Goal: Task Accomplishment & Management: Use online tool/utility

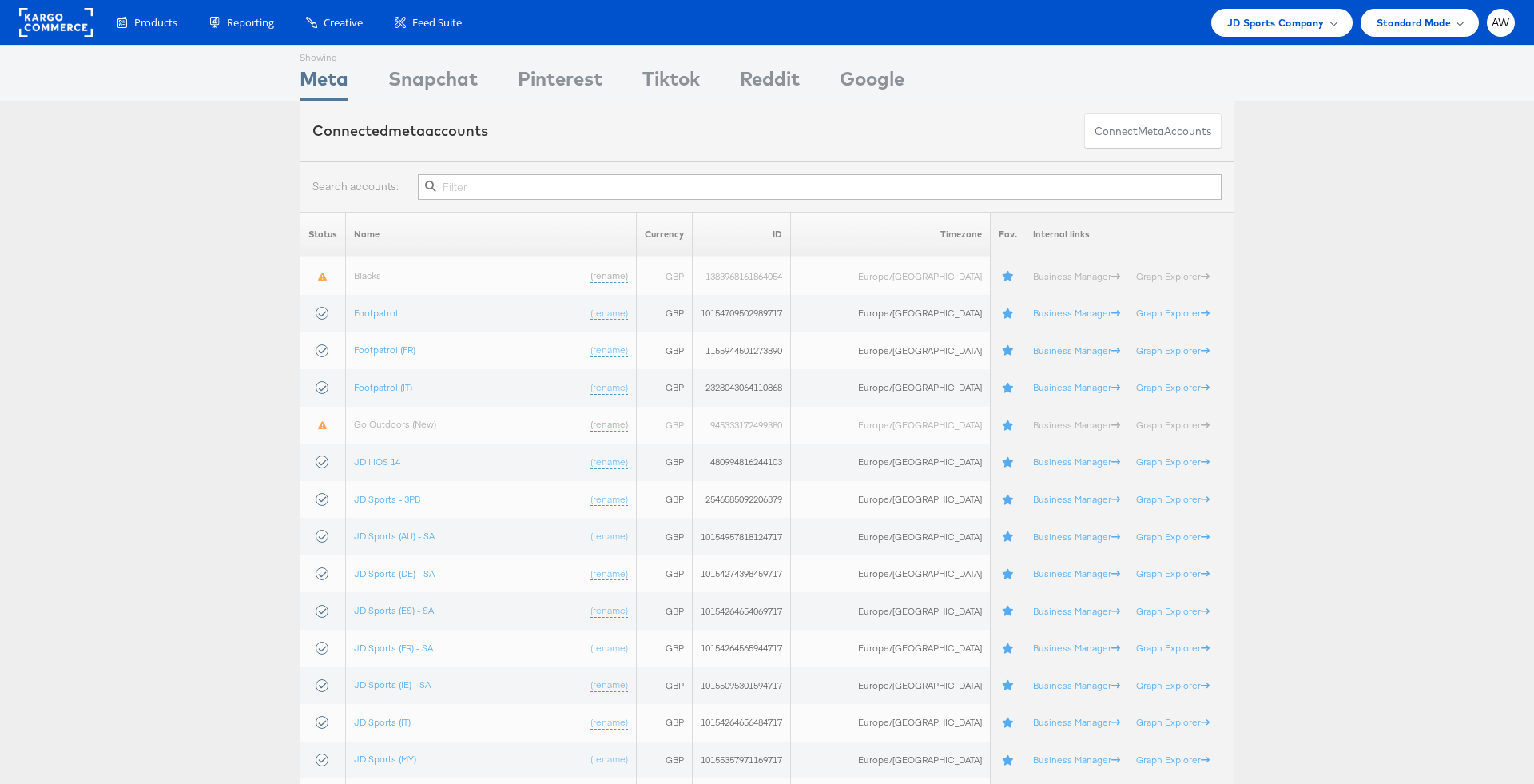
type input "f"
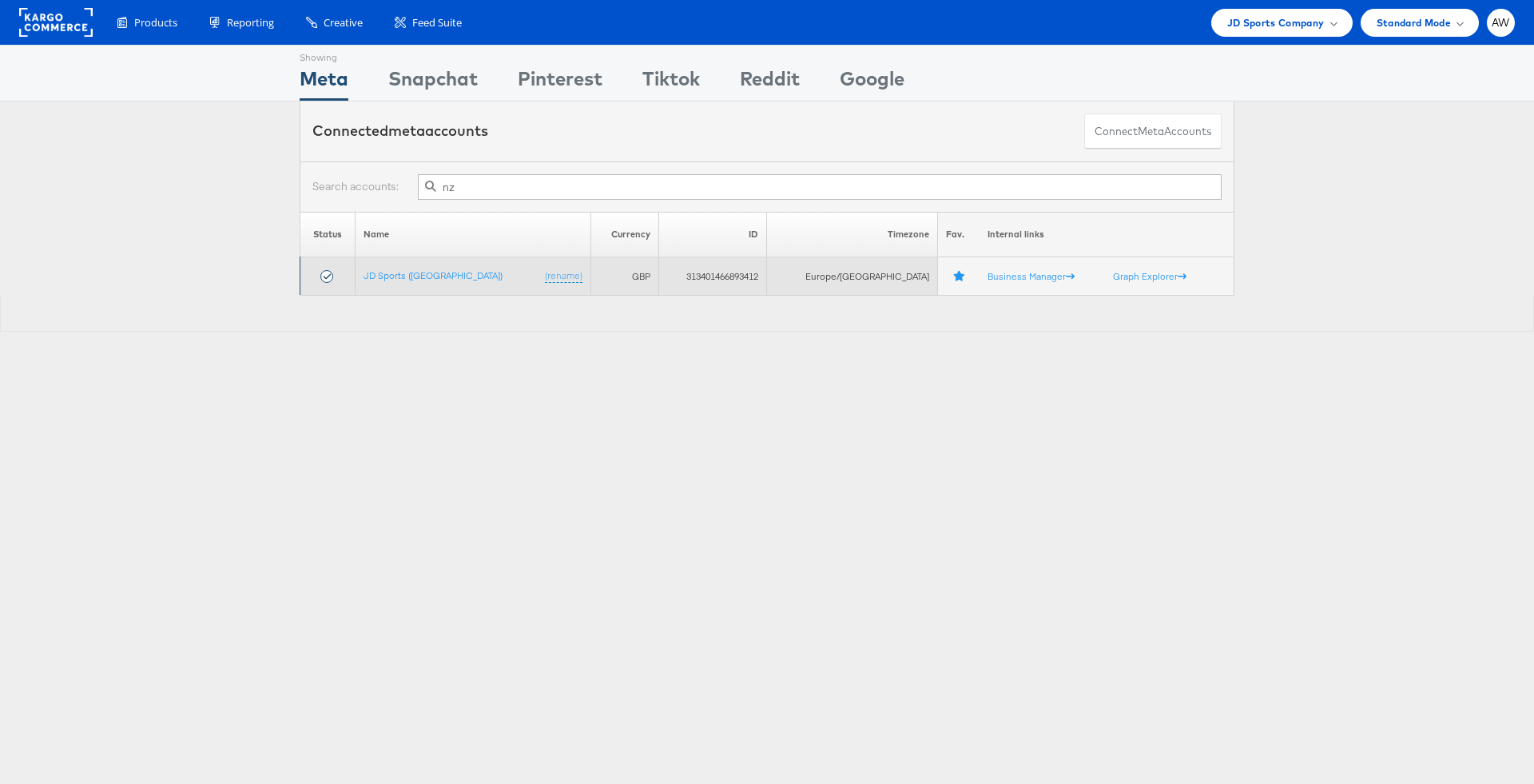
type input "nz"
click at [435, 281] on td "JD Sports (NZ) (rename)" at bounding box center [473, 276] width 235 height 38
click at [424, 276] on link "JD Sports ([GEOGRAPHIC_DATA])" at bounding box center [433, 275] width 139 height 12
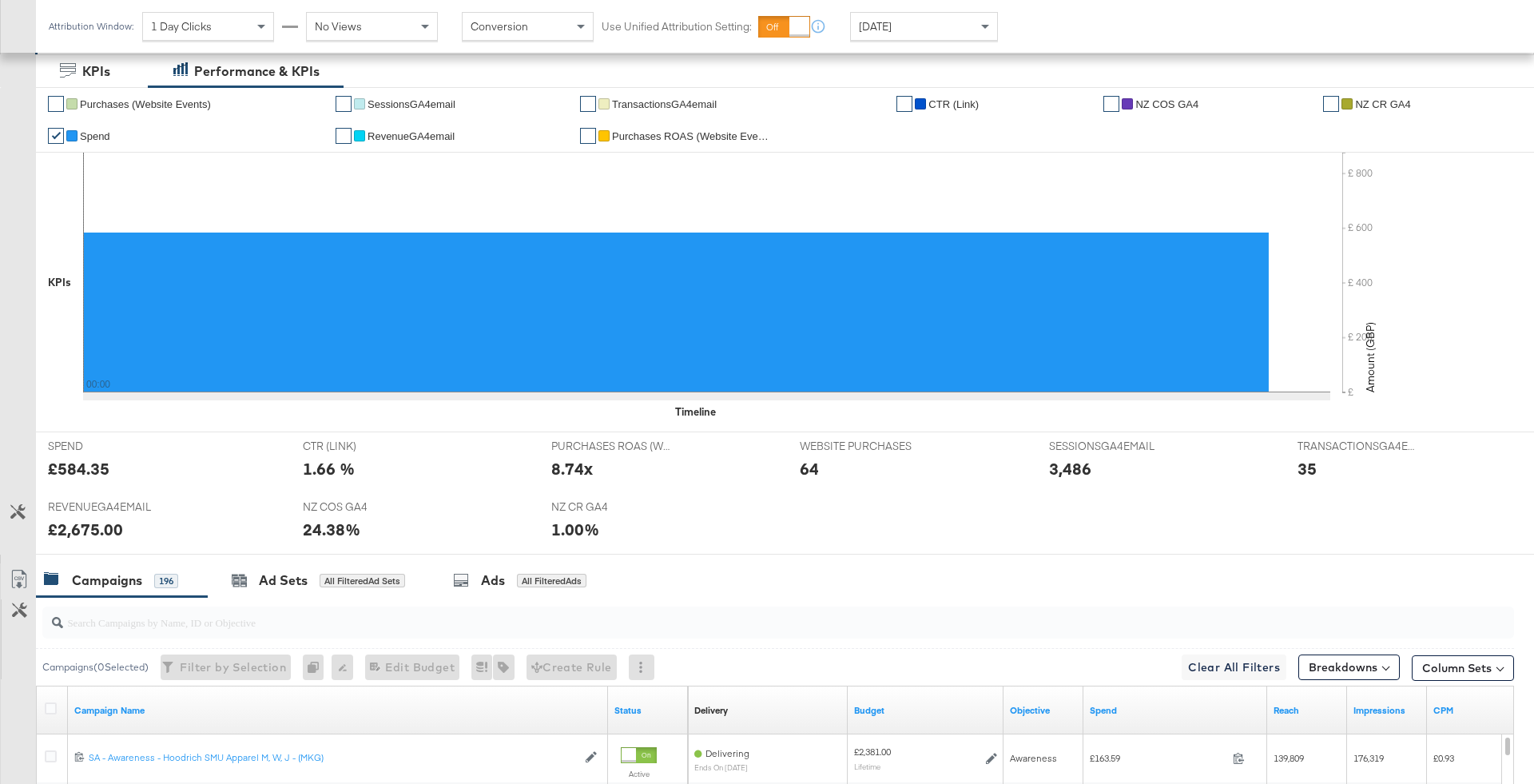
scroll to position [746, 0]
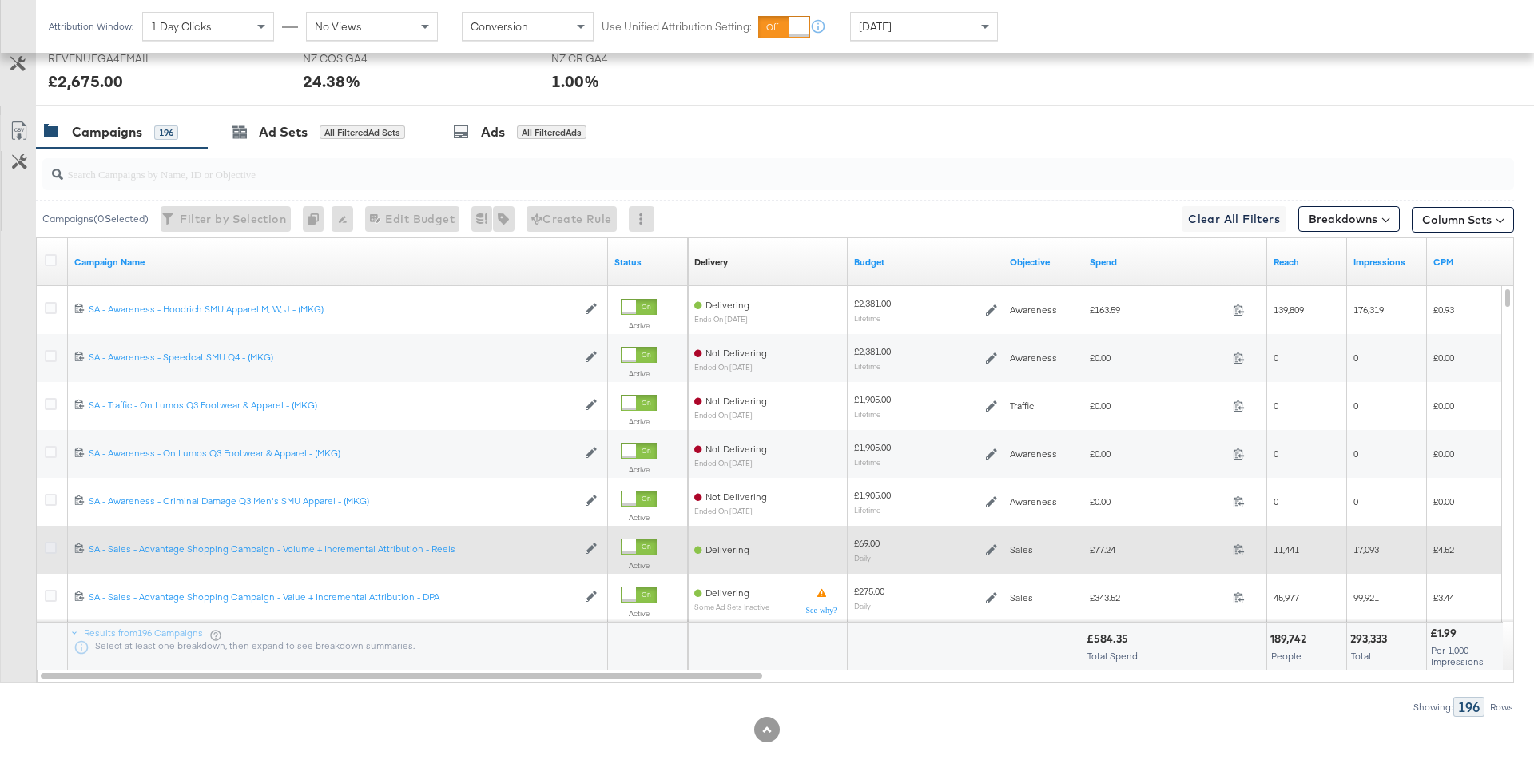
click at [49, 545] on icon at bounding box center [50, 547] width 12 height 12
click at [0, 0] on input "checkbox" at bounding box center [0, 0] width 0 height 0
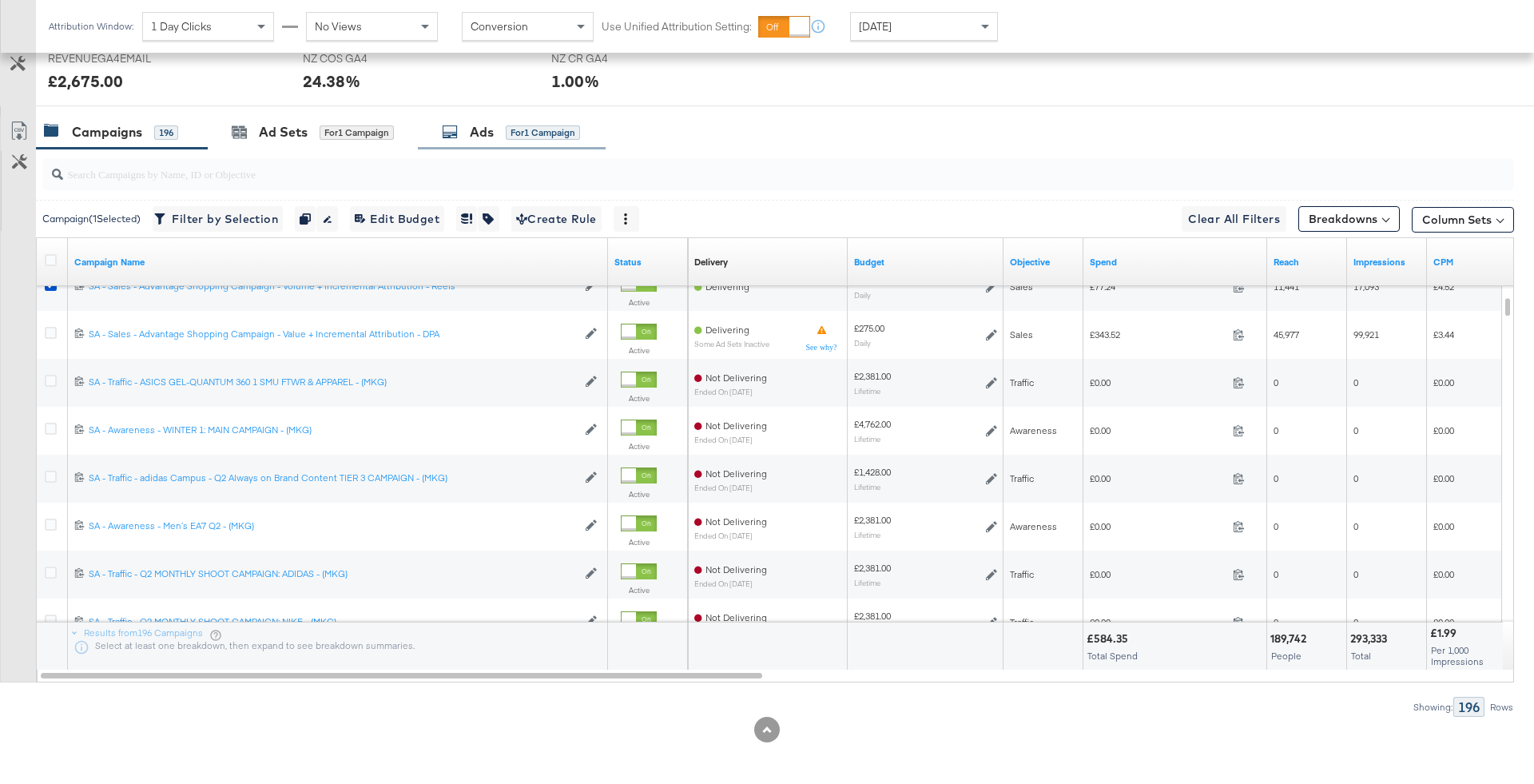
click at [530, 135] on div "for 1 Campaign" at bounding box center [543, 133] width 75 height 15
